Goal: Navigation & Orientation: Go to known website

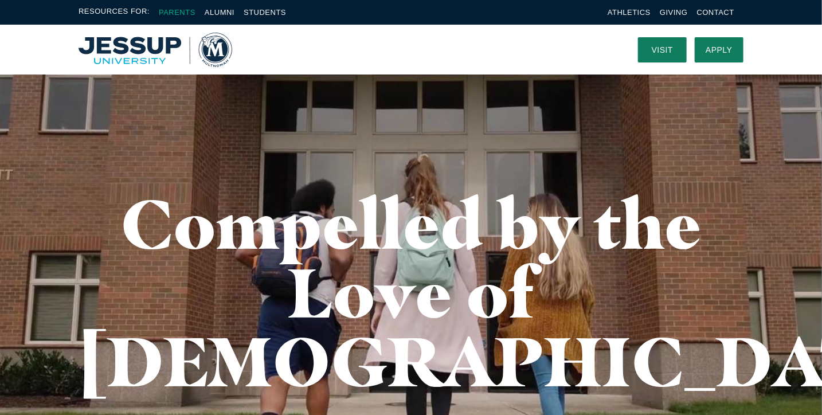
click at [180, 14] on link "Parents" at bounding box center [177, 12] width 37 height 9
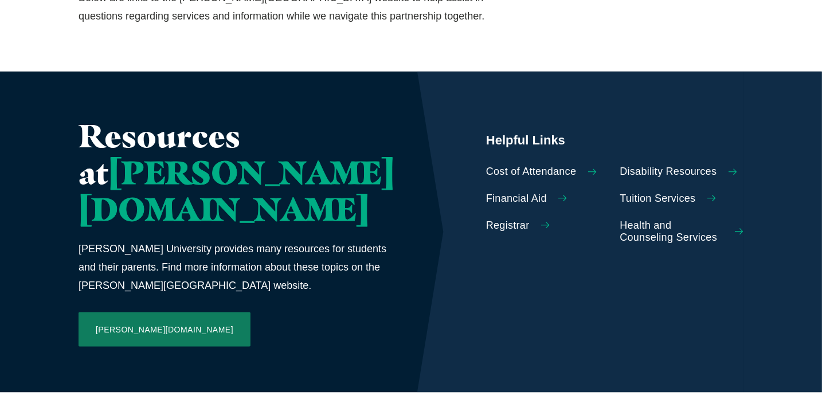
scroll to position [588, 0]
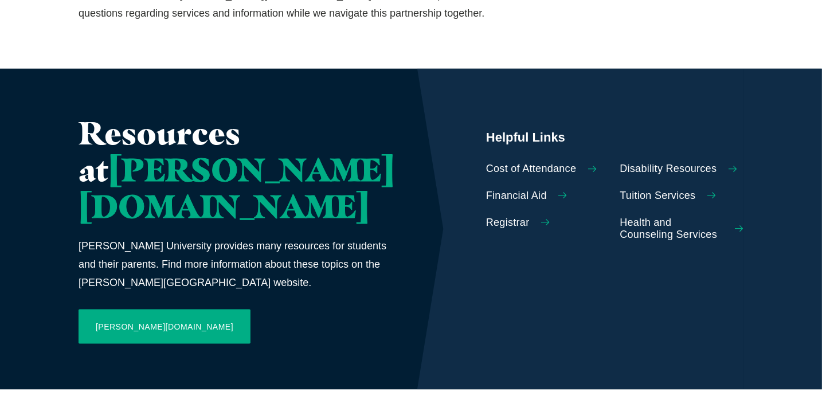
click at [143, 310] on link "Jessup.edu" at bounding box center [165, 327] width 172 height 34
